Goal: Task Accomplishment & Management: Manage account settings

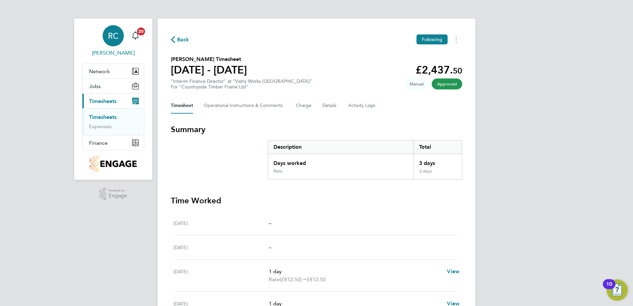
click at [113, 51] on span "[PERSON_NAME]" at bounding box center [113, 53] width 62 height 8
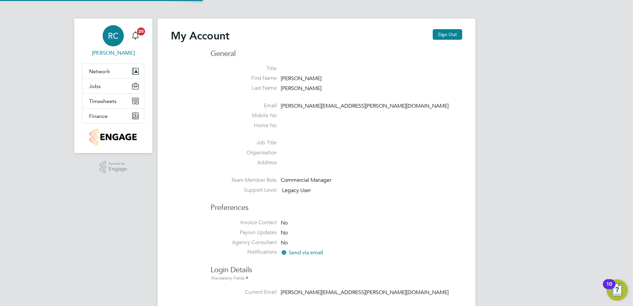
type input "[PERSON_NAME][EMAIL_ADDRESS][PERSON_NAME][DOMAIN_NAME]"
click at [94, 86] on span "Jobs" at bounding box center [95, 86] width 12 height 6
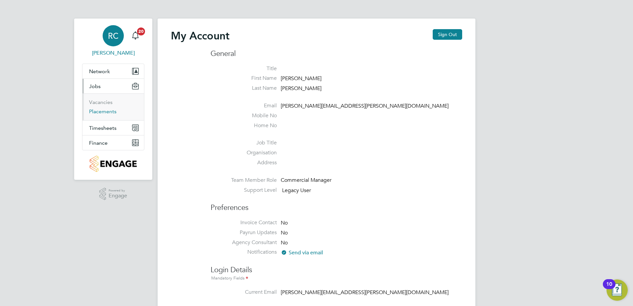
click at [94, 112] on link "Placements" at bounding box center [102, 111] width 27 height 6
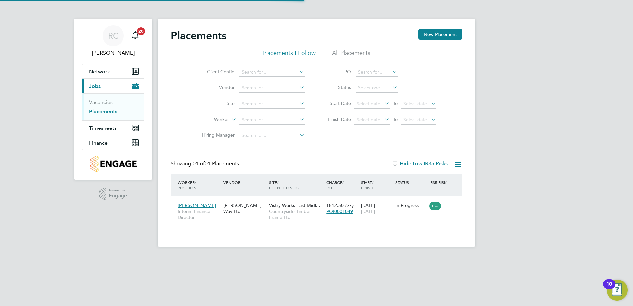
scroll to position [6, 31]
click at [191, 204] on span "[PERSON_NAME]" at bounding box center [197, 205] width 38 height 6
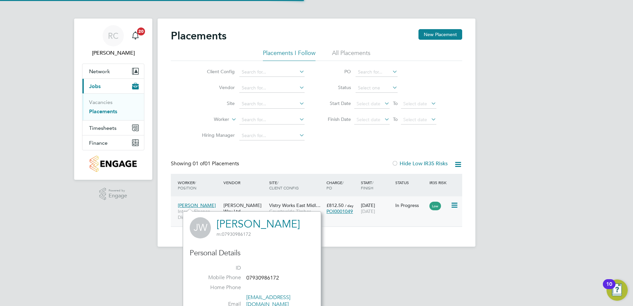
scroll to position [181, 138]
click at [191, 204] on span "[PERSON_NAME]" at bounding box center [197, 205] width 38 height 6
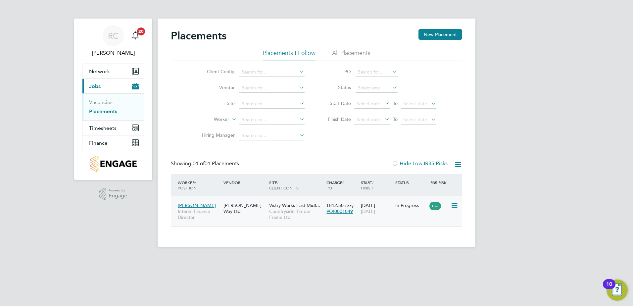
click at [455, 205] on icon at bounding box center [454, 205] width 7 height 8
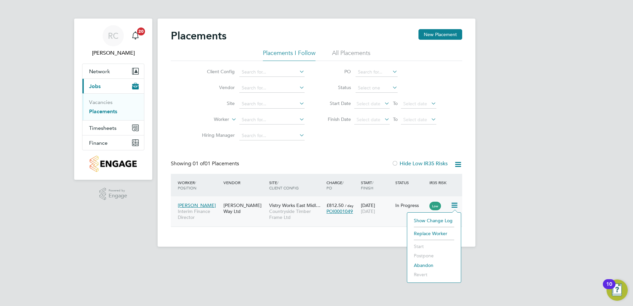
click at [505, 196] on div "RC [PERSON_NAME] Notifications 20 Applications: Network Team Members Sites Work…" at bounding box center [316, 128] width 633 height 257
